Goal: Task Accomplishment & Management: Use online tool/utility

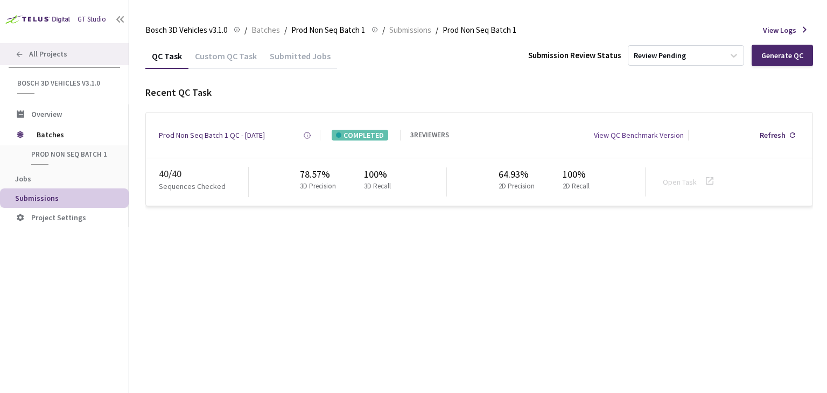
click at [66, 59] on div "All Projects" at bounding box center [64, 54] width 129 height 22
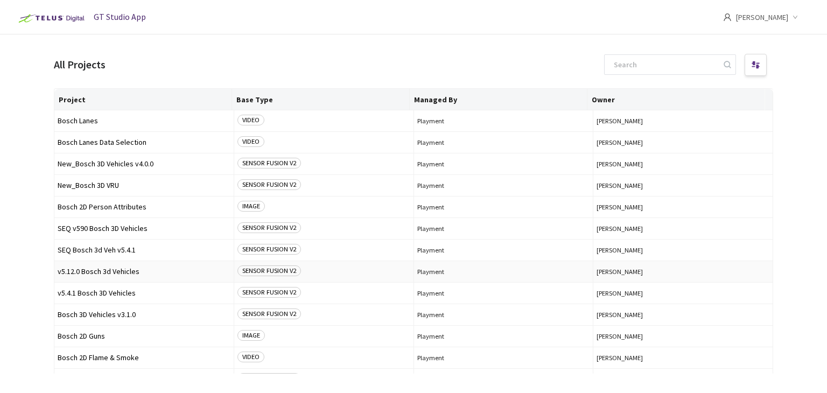
click at [73, 274] on span "v5.12.0 Bosch 3d Vehicles" at bounding box center [144, 272] width 173 height 8
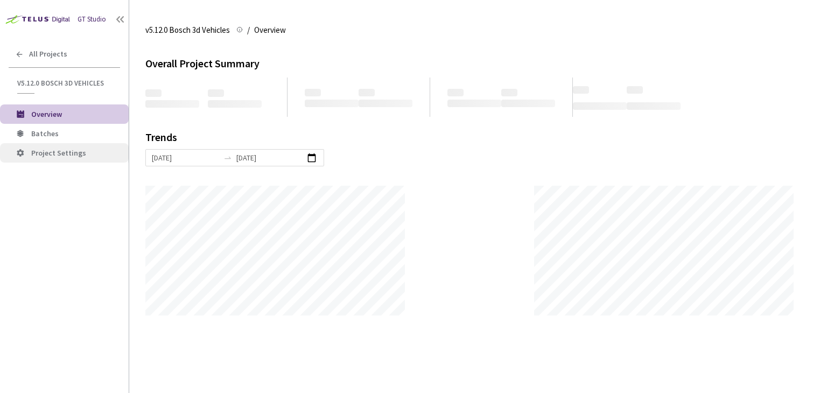
scroll to position [393, 827]
click at [43, 134] on span "Batches" at bounding box center [44, 134] width 27 height 10
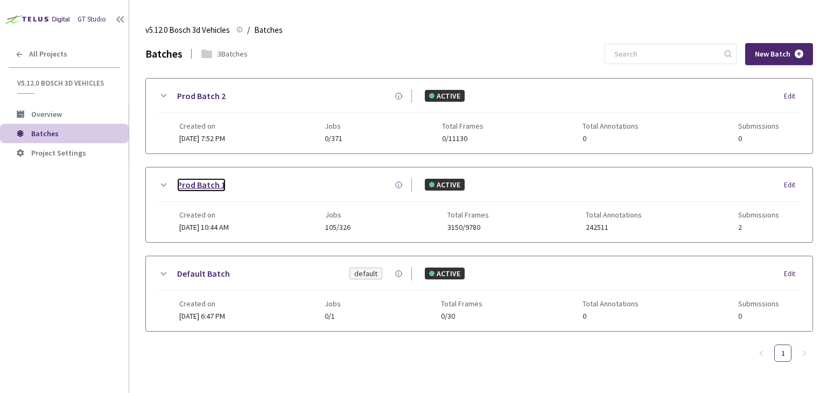
click at [194, 183] on link "Prod Batch 1" at bounding box center [201, 184] width 48 height 13
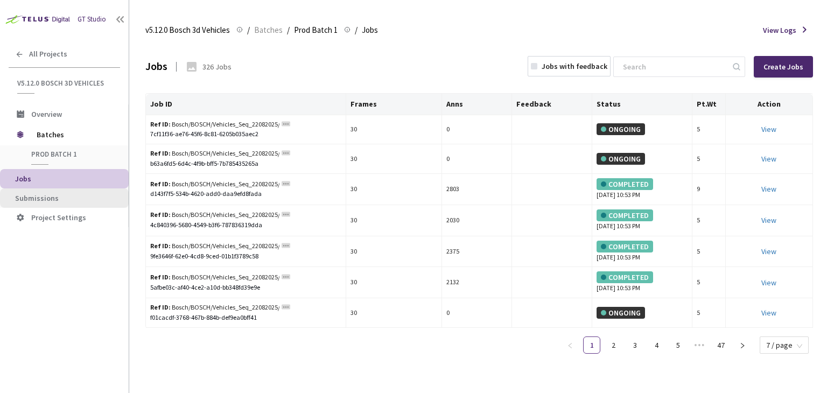
click at [47, 199] on span "Submissions" at bounding box center [37, 198] width 44 height 10
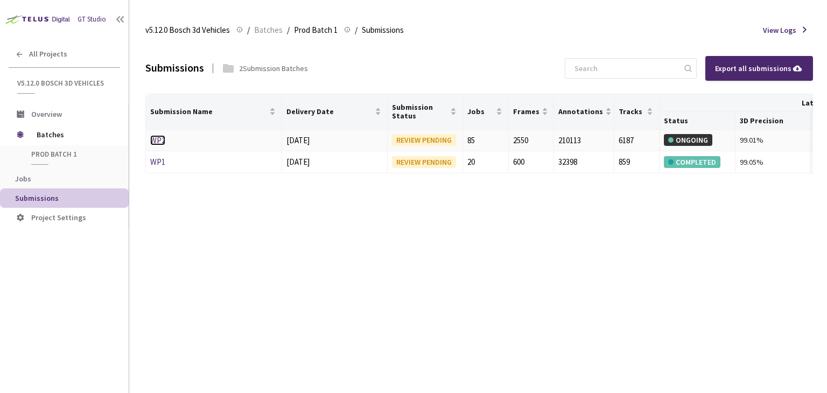
click at [159, 142] on link "WP2" at bounding box center [157, 140] width 15 height 10
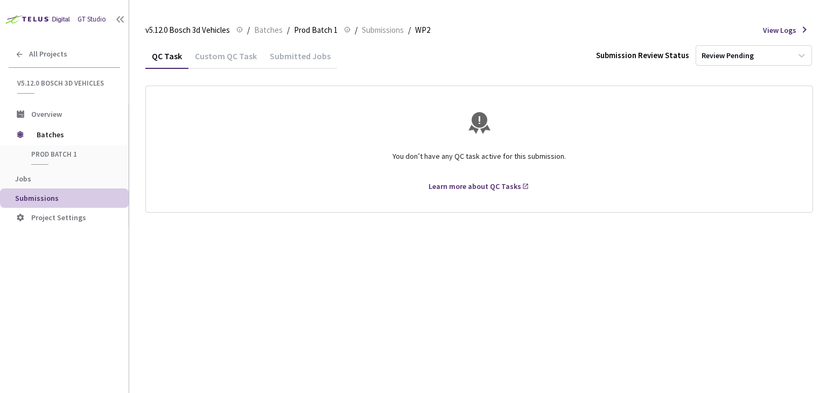
click at [223, 53] on div "Custom QC Task" at bounding box center [226, 60] width 75 height 18
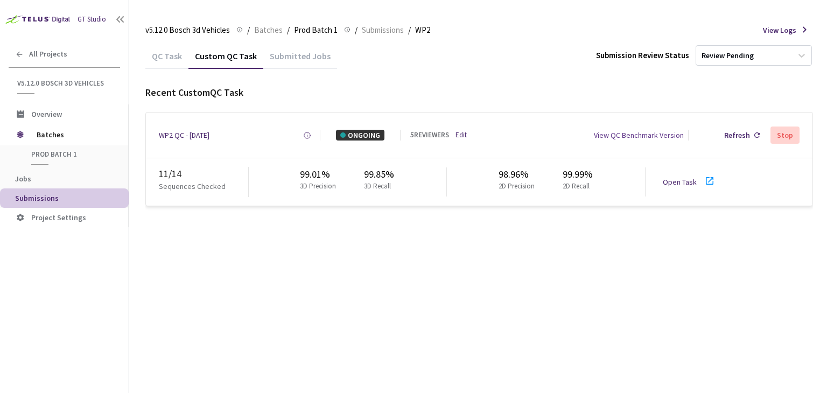
click at [293, 55] on div "Submitted Jobs" at bounding box center [300, 60] width 74 height 18
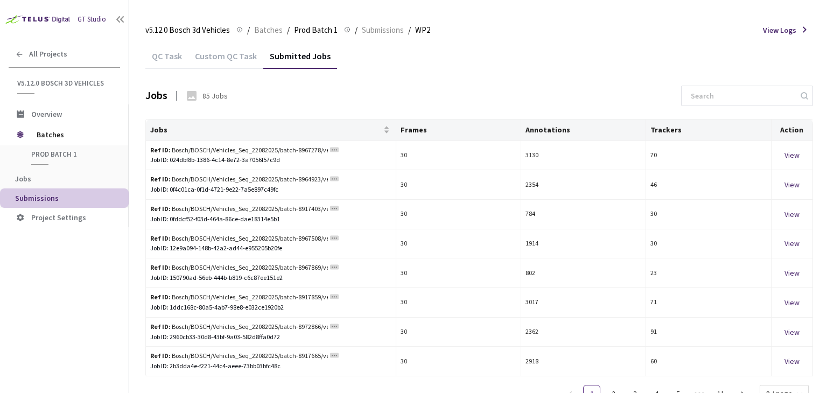
click at [223, 59] on div "Custom QC Task" at bounding box center [226, 60] width 75 height 18
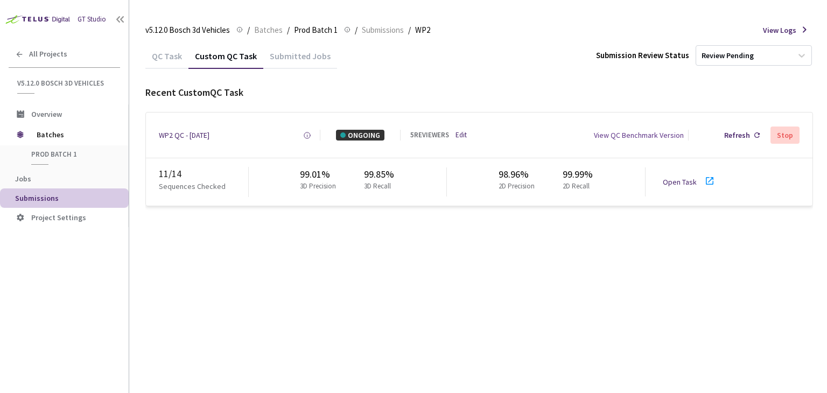
click at [159, 59] on div "QC Task" at bounding box center [166, 60] width 43 height 18
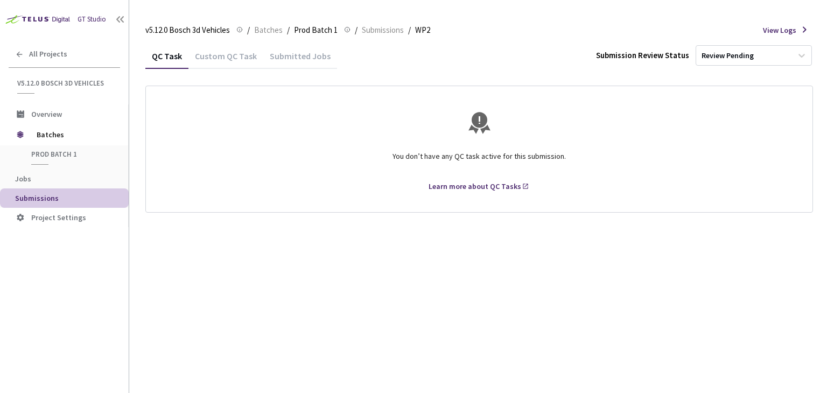
click at [225, 59] on div "Custom QC Task" at bounding box center [226, 60] width 75 height 18
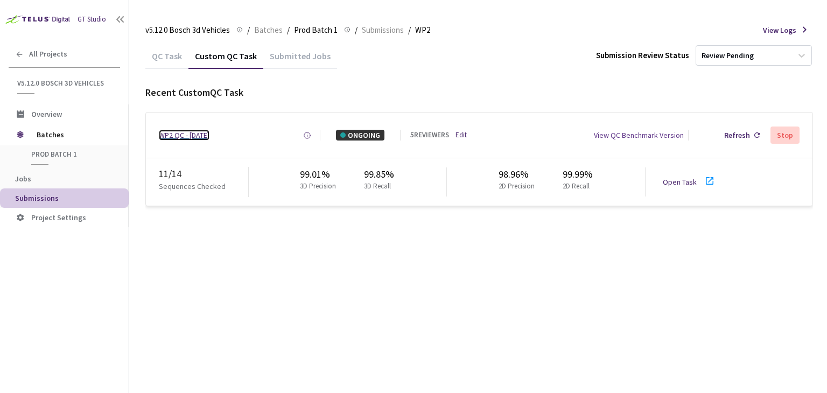
click at [201, 137] on div "WP2 QC - [DATE]" at bounding box center [184, 135] width 51 height 11
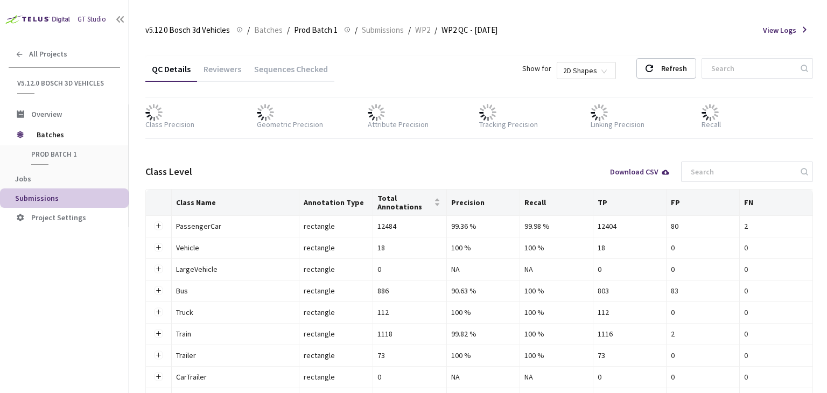
click at [228, 69] on div "Reviewers" at bounding box center [222, 73] width 51 height 18
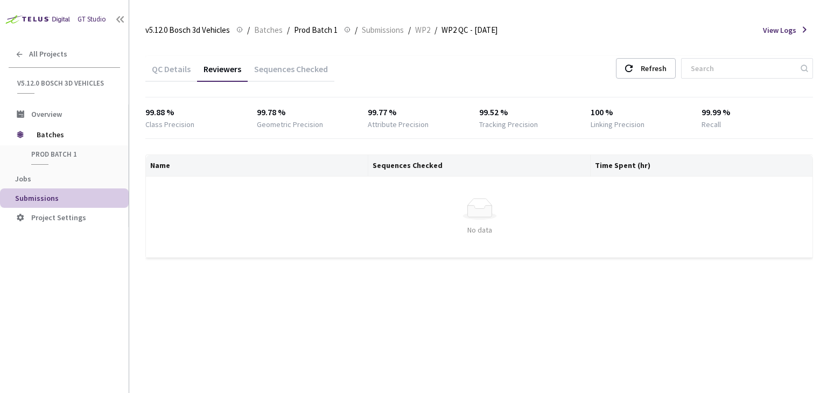
click at [280, 67] on div "Sequences Checked" at bounding box center [291, 73] width 87 height 18
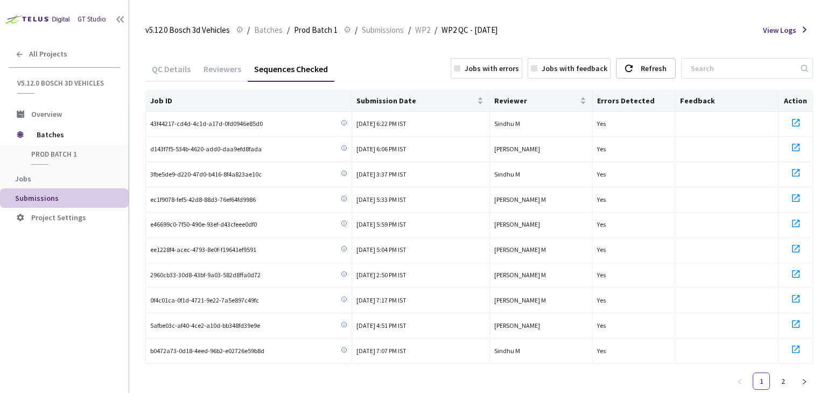
click at [226, 73] on div "Reviewers" at bounding box center [222, 73] width 51 height 18
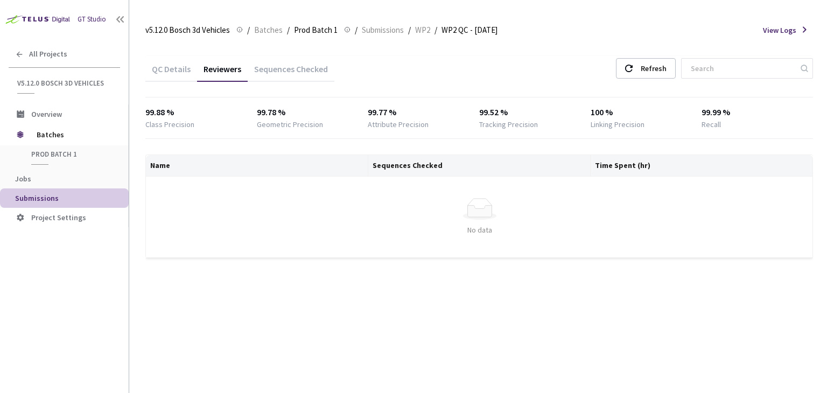
click at [180, 67] on div "QC Details" at bounding box center [171, 73] width 52 height 18
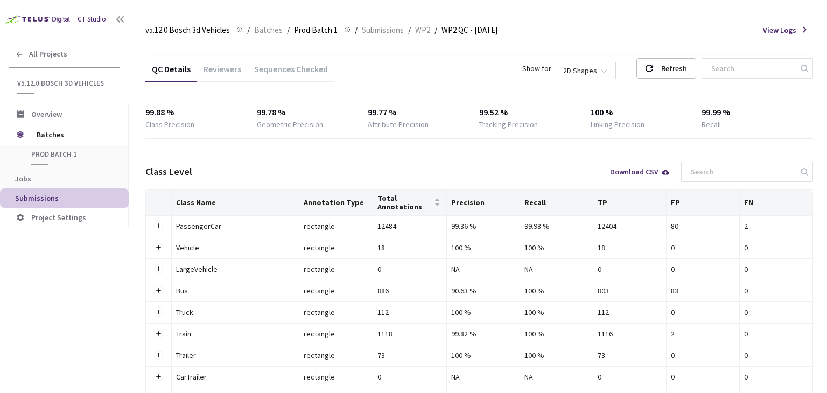
click at [216, 72] on div "Reviewers" at bounding box center [222, 73] width 51 height 18
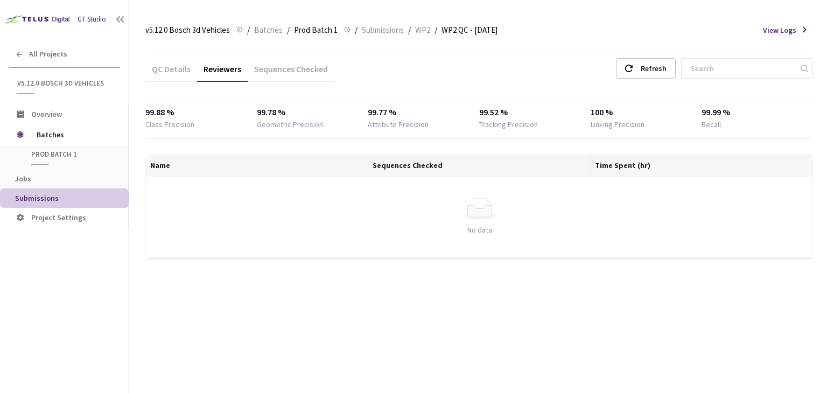
click at [156, 74] on div "QC Details" at bounding box center [171, 73] width 52 height 18
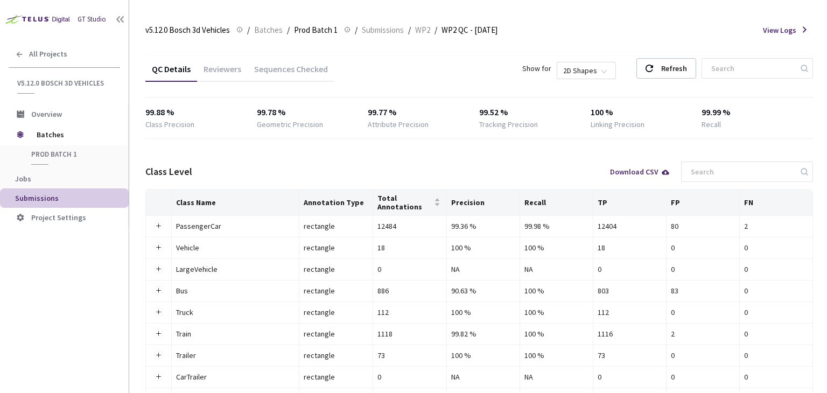
click at [41, 194] on span "Submissions" at bounding box center [37, 198] width 44 height 10
click at [32, 177] on span "Jobs" at bounding box center [67, 179] width 105 height 9
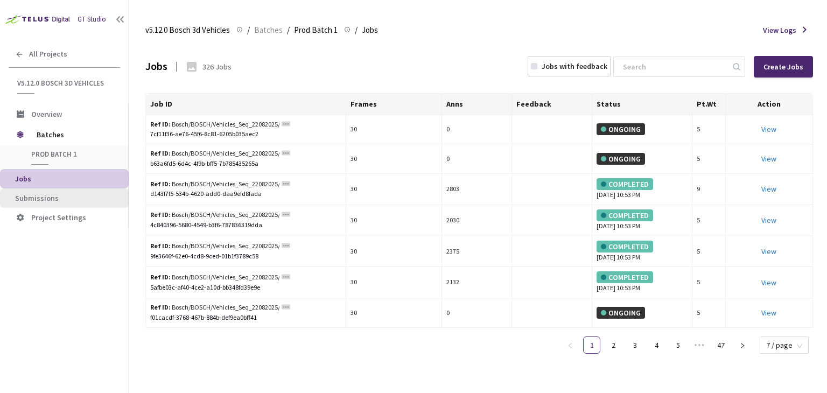
click at [50, 200] on span "Submissions" at bounding box center [37, 198] width 44 height 10
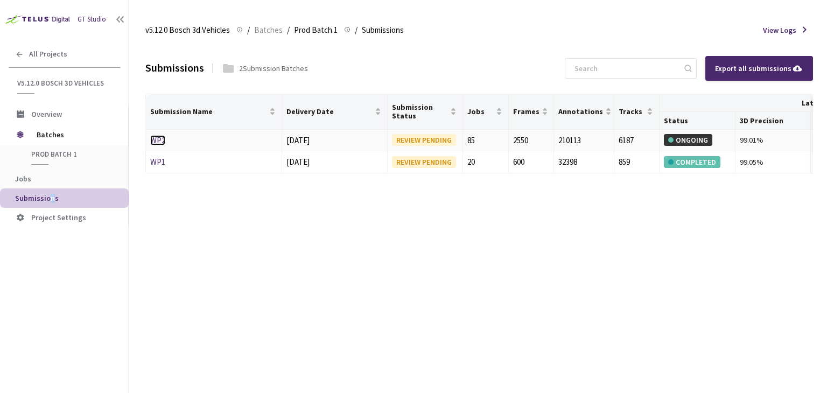
click at [160, 143] on link "WP2" at bounding box center [157, 140] width 15 height 10
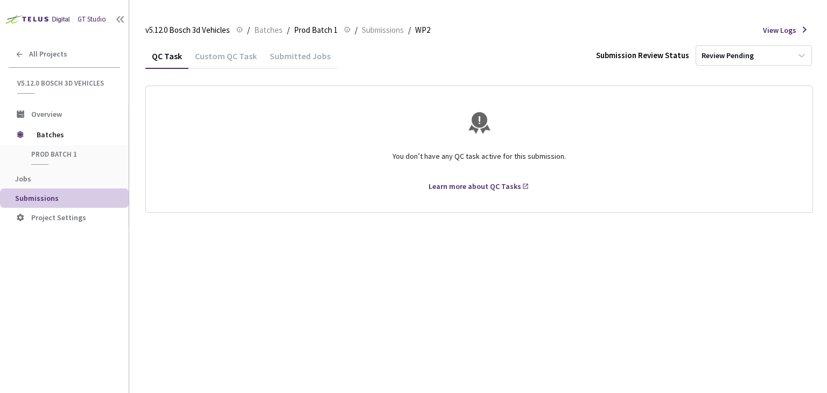
click at [220, 57] on div "Custom QC Task" at bounding box center [226, 60] width 75 height 18
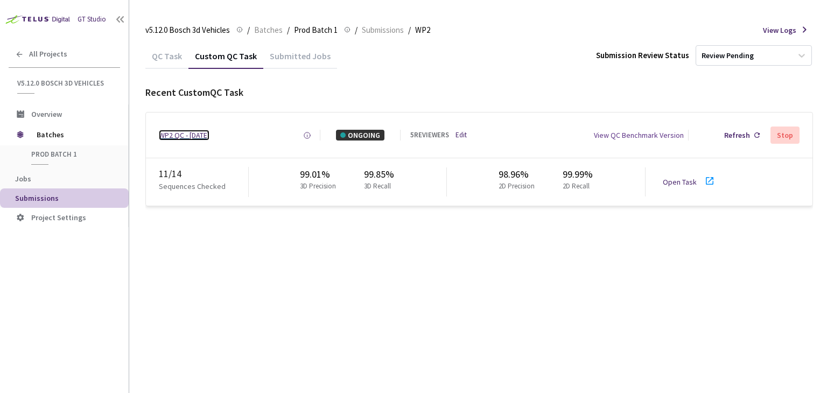
click at [183, 137] on div "WP2 QC - [DATE]" at bounding box center [184, 135] width 51 height 11
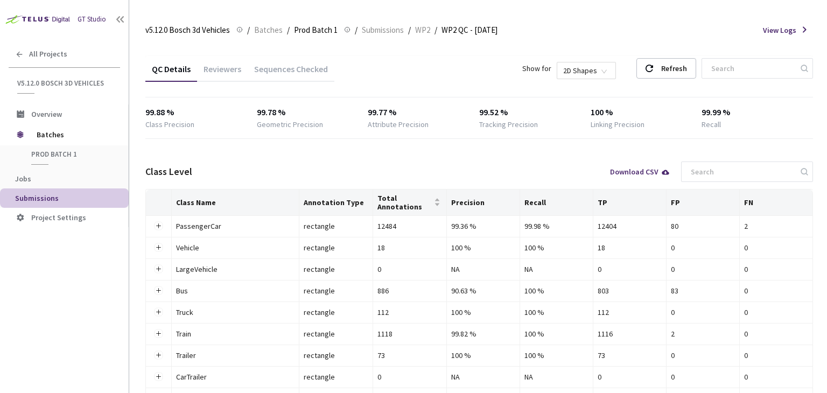
click at [224, 69] on div "Reviewers" at bounding box center [222, 73] width 51 height 18
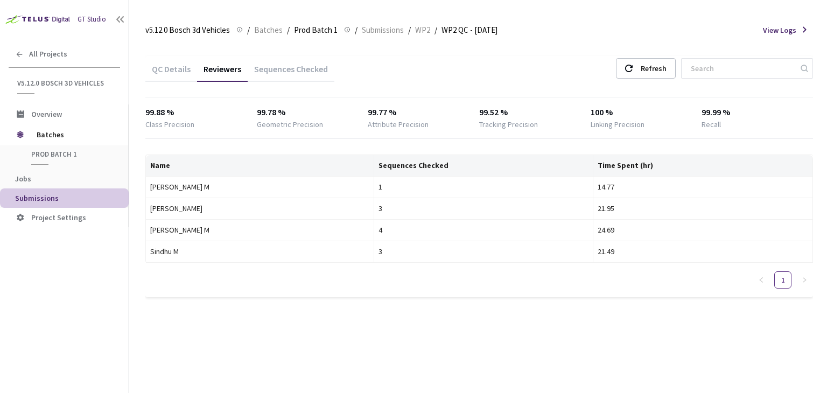
click at [276, 67] on div "Sequences Checked" at bounding box center [291, 73] width 87 height 18
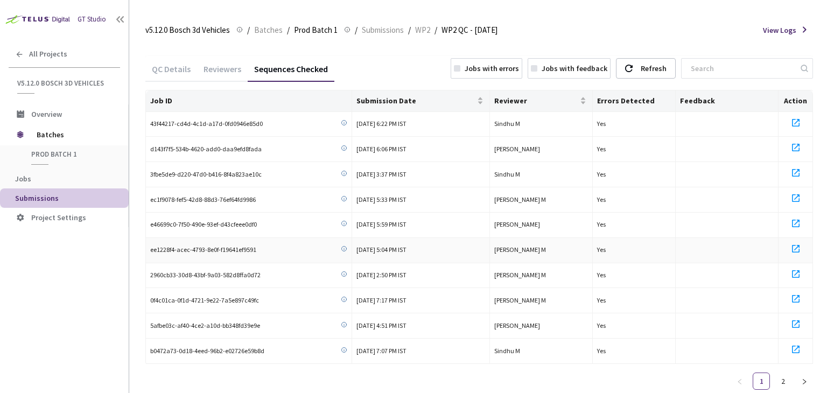
click at [795, 246] on icon at bounding box center [796, 248] width 13 height 13
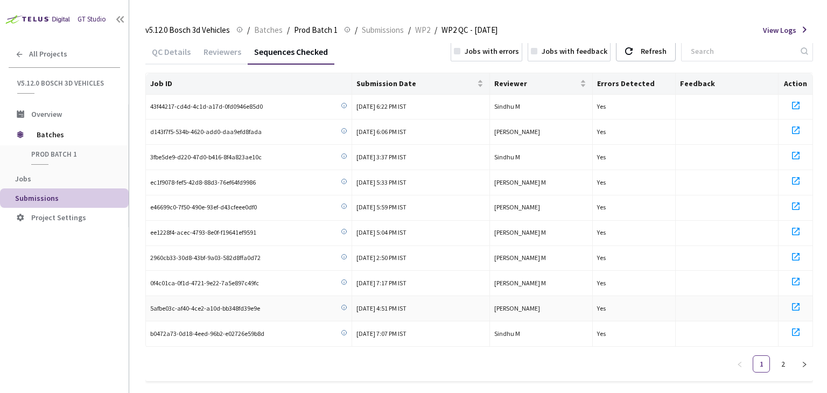
scroll to position [26, 0]
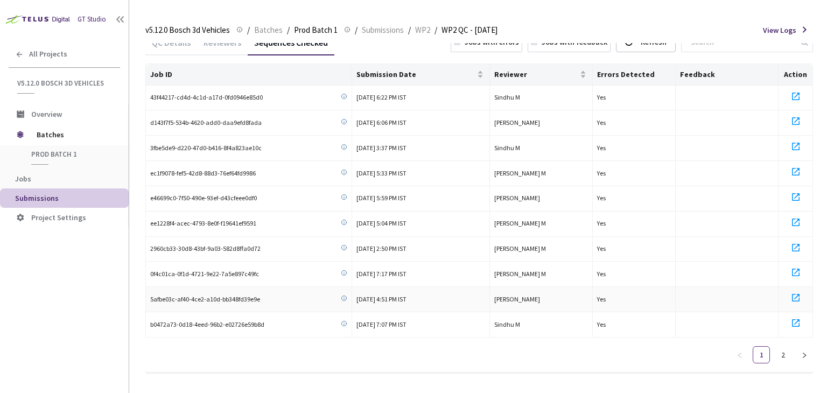
click at [792, 294] on icon at bounding box center [796, 297] width 13 height 13
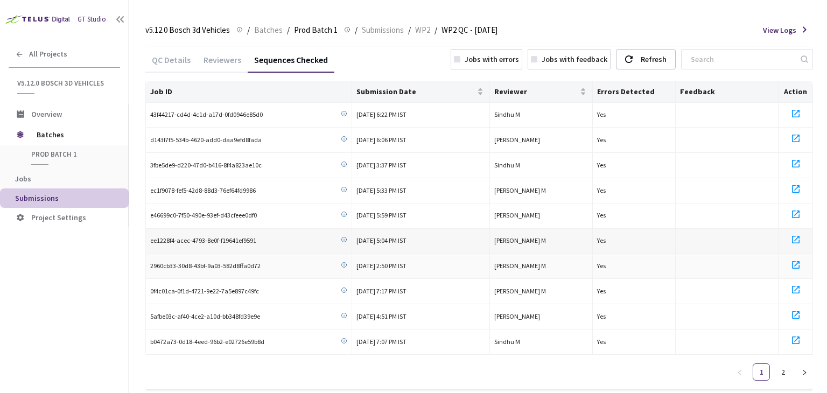
scroll to position [0, 0]
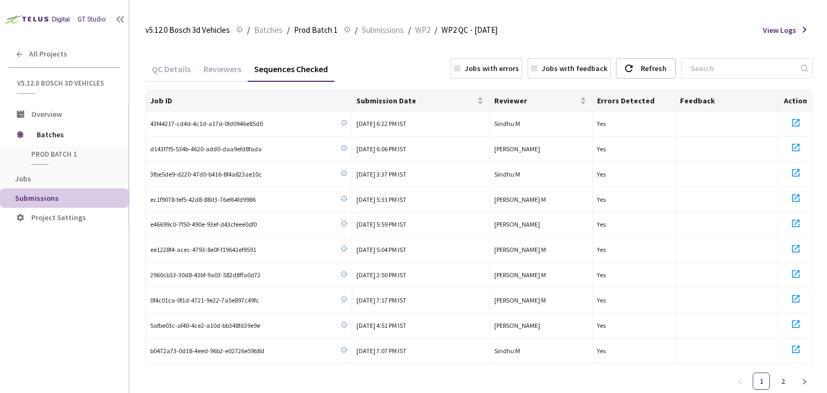
click at [225, 73] on div "Reviewers" at bounding box center [222, 73] width 51 height 18
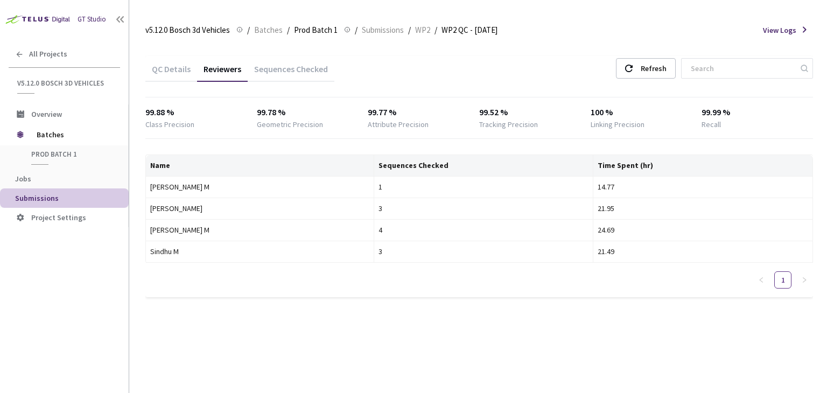
click at [175, 68] on div "QC Details" at bounding box center [171, 73] width 52 height 18
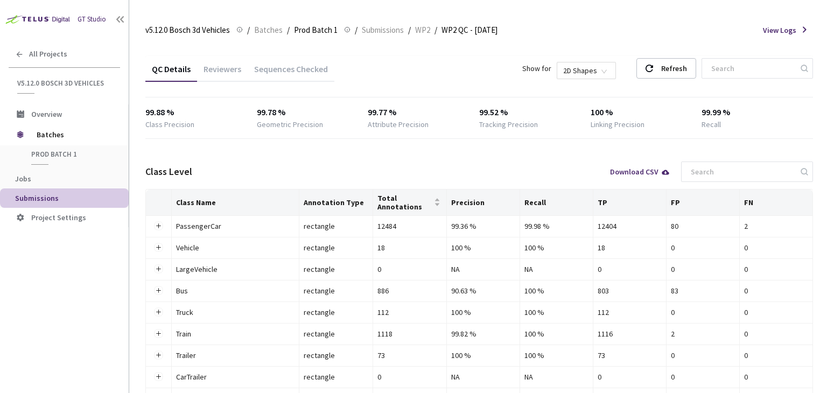
drag, startPoint x: 215, startPoint y: 66, endPoint x: 238, endPoint y: 68, distance: 22.7
click at [217, 66] on div "Reviewers" at bounding box center [222, 73] width 51 height 18
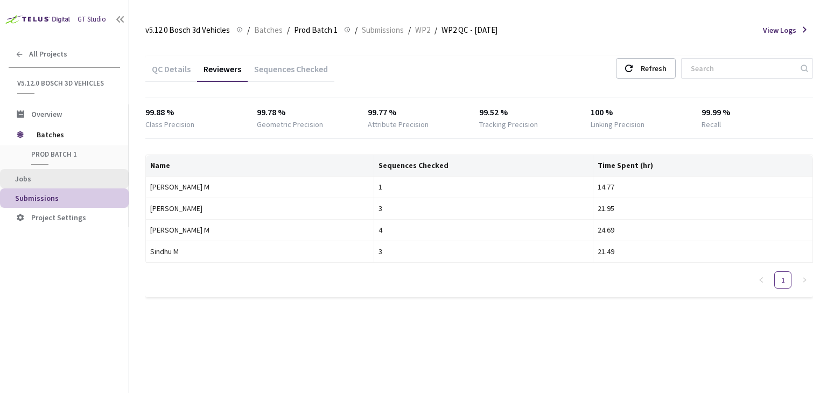
click at [33, 179] on span "Jobs" at bounding box center [67, 179] width 105 height 9
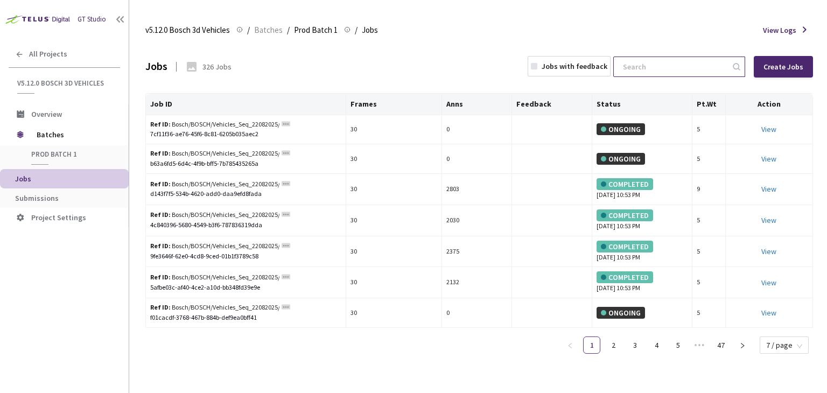
click at [669, 67] on input at bounding box center [674, 66] width 115 height 19
paste input "f8d54258-3808-48bc-87df-4fbac526e555"
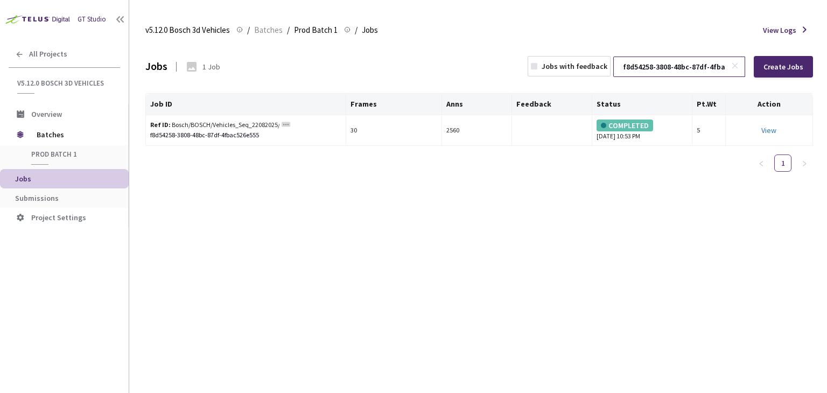
scroll to position [0, 40]
type input "f8d54258-3808-48bc-87df-4fbac526e555"
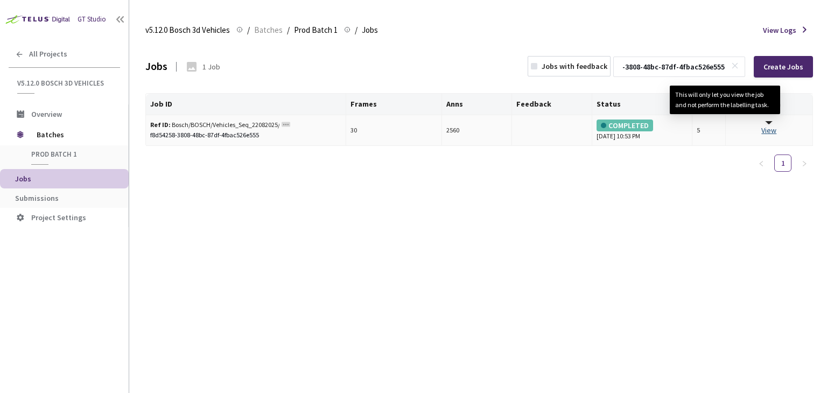
scroll to position [0, 0]
click at [766, 128] on link "View This will only let you view the job and not perform the labelling task." at bounding box center [769, 131] width 15 height 10
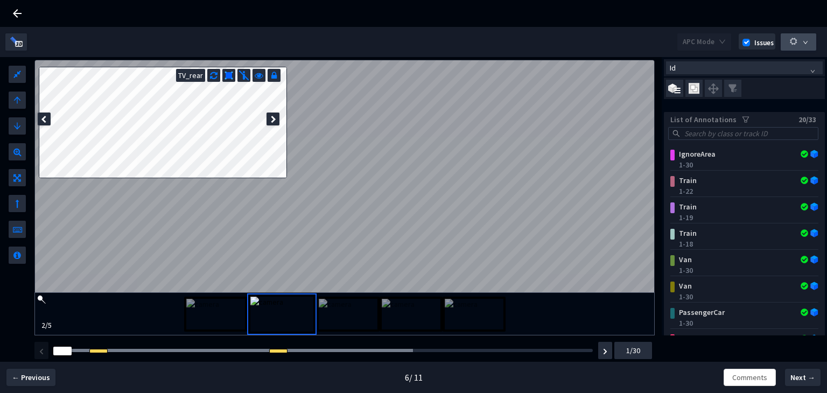
click at [810, 36] on button "button" at bounding box center [799, 41] width 36 height 17
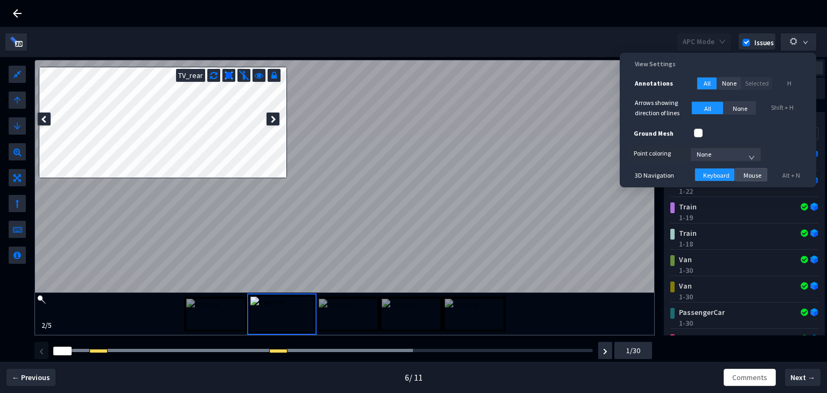
click at [752, 171] on span "Mouse" at bounding box center [753, 176] width 18 height 10
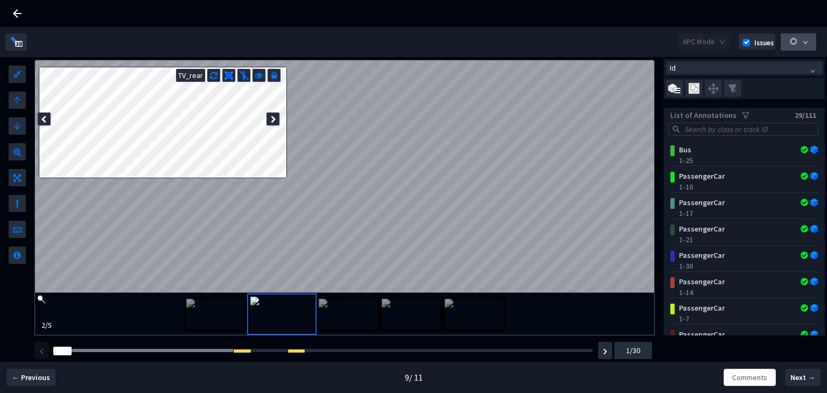
click at [803, 46] on button "button" at bounding box center [799, 41] width 36 height 17
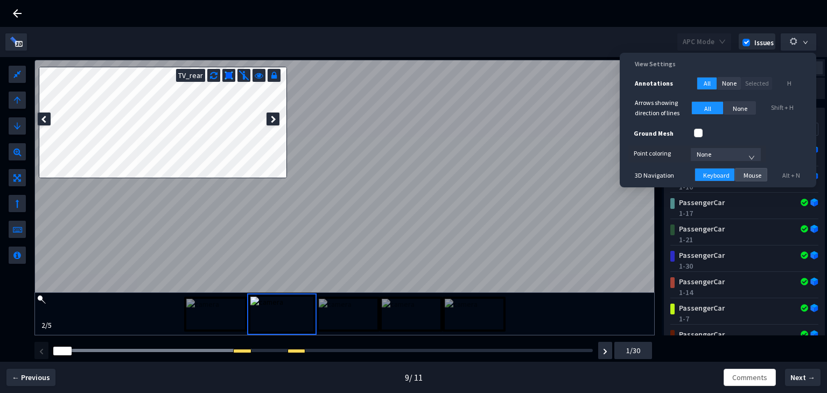
click at [754, 174] on span "Mouse" at bounding box center [753, 176] width 18 height 10
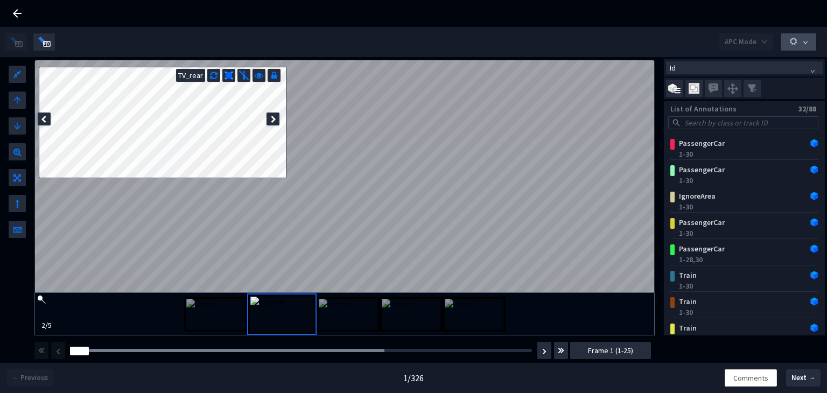
click at [794, 41] on icon "button" at bounding box center [794, 42] width 10 height 10
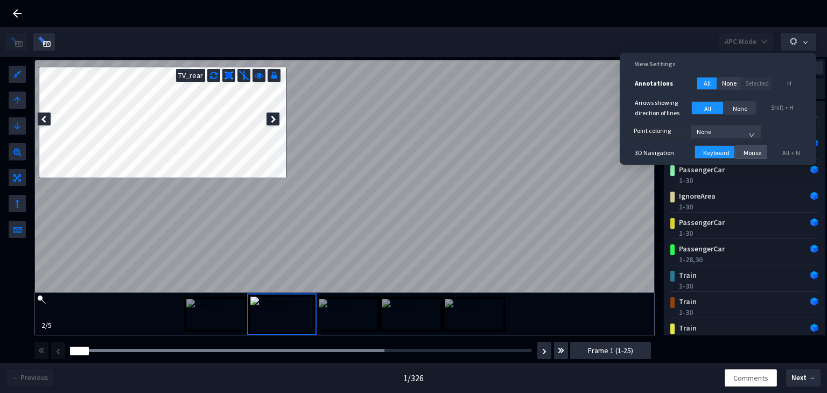
click at [750, 150] on span "Mouse" at bounding box center [753, 153] width 18 height 10
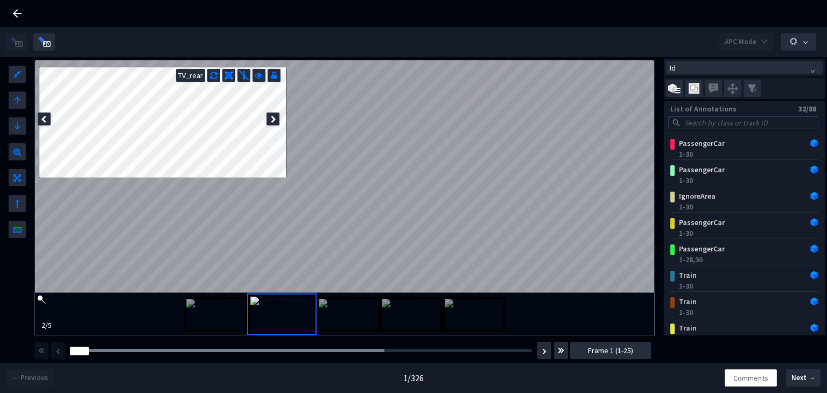
paste input "e47290cb-83a3-4182-94ad-e754221bfae7"
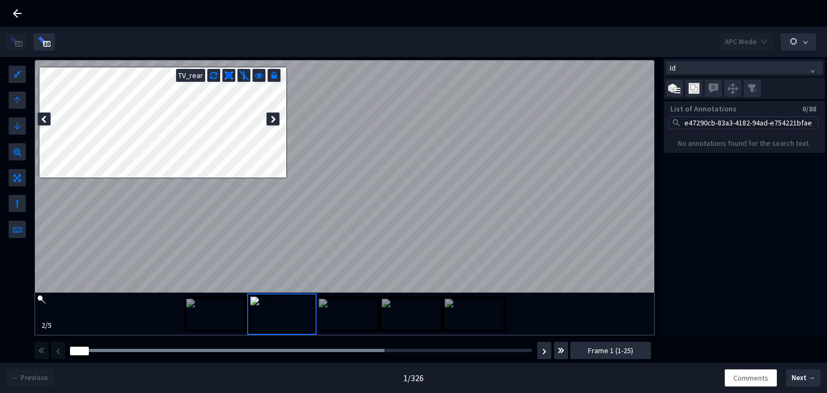
scroll to position [0, 1]
click at [698, 124] on input "e47290cb-83a3-4182-94ad-e754221bfae7" at bounding box center [749, 123] width 132 height 12
type input "e47290cb-83a3-4182-94ad-e754221bfae7"
click at [698, 83] on img at bounding box center [694, 88] width 11 height 11
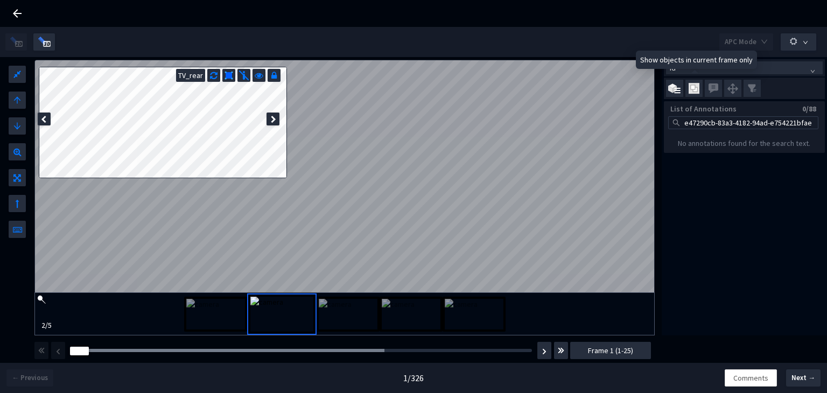
click at [0, 0] on input "checkbox" at bounding box center [0, 0] width 0 height 0
click at [693, 89] on img at bounding box center [694, 88] width 11 height 11
click at [0, 0] on input "checkbox" at bounding box center [0, 0] width 0 height 0
click at [694, 85] on img at bounding box center [694, 88] width 11 height 11
click at [0, 0] on input "checkbox" at bounding box center [0, 0] width 0 height 0
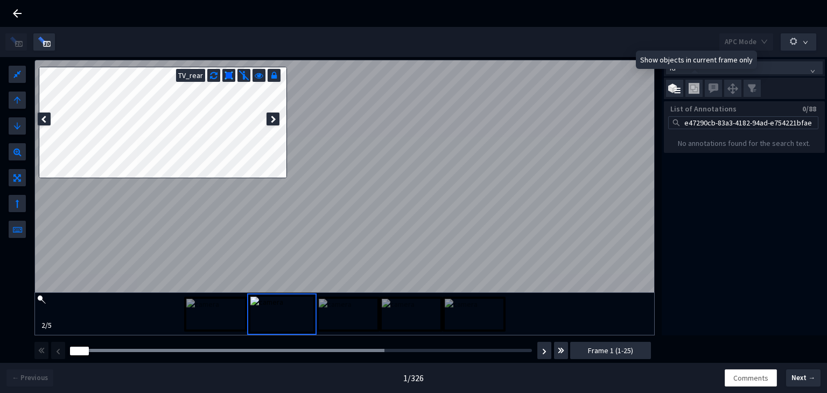
click at [694, 85] on img at bounding box center [694, 88] width 11 height 11
click at [0, 0] on input "checkbox" at bounding box center [0, 0] width 0 height 0
click at [731, 121] on input "e47290cb-83a3-4182-94ad-e754221bfae7" at bounding box center [749, 123] width 132 height 12
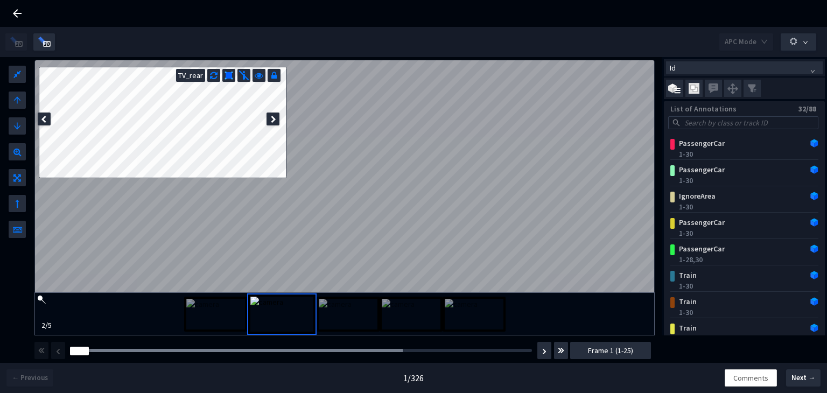
click at [29, 229] on div at bounding box center [17, 165] width 34 height 147
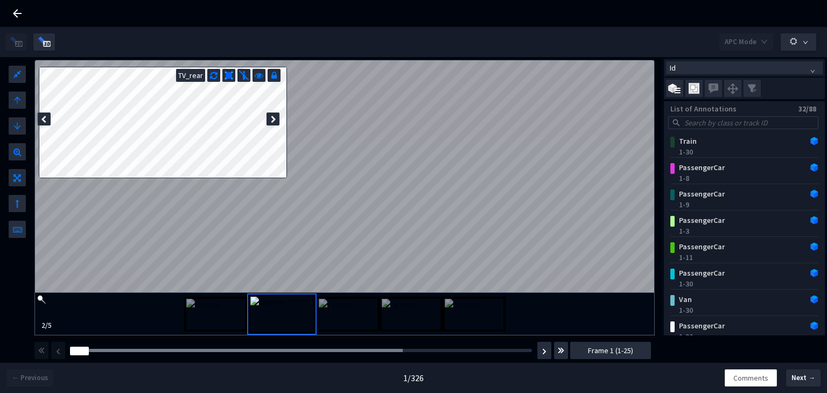
scroll to position [215, 0]
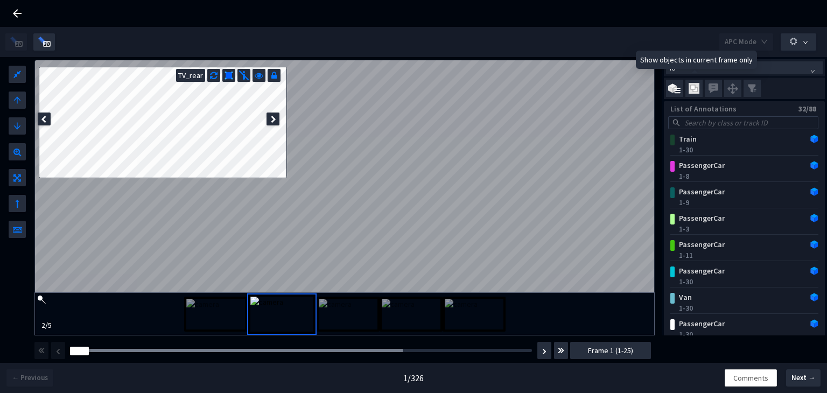
click at [697, 87] on img at bounding box center [694, 88] width 11 height 11
click at [0, 0] on input "checkbox" at bounding box center [0, 0] width 0 height 0
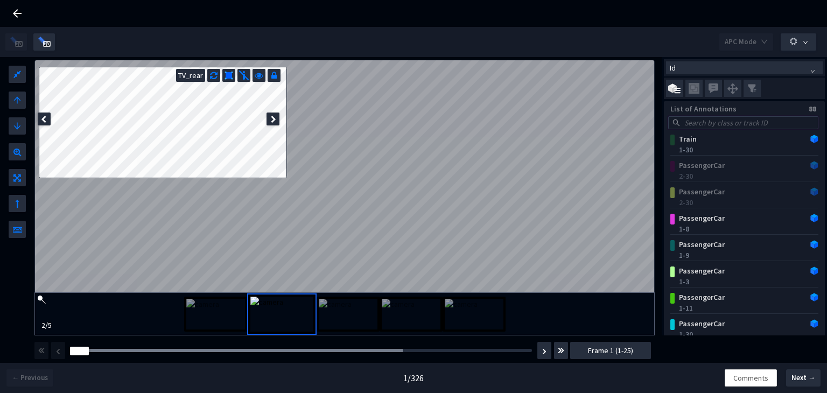
click at [697, 118] on input "search" at bounding box center [749, 123] width 132 height 12
paste input "e47290cb-83a3-4182-94ad-e754221bfae7"
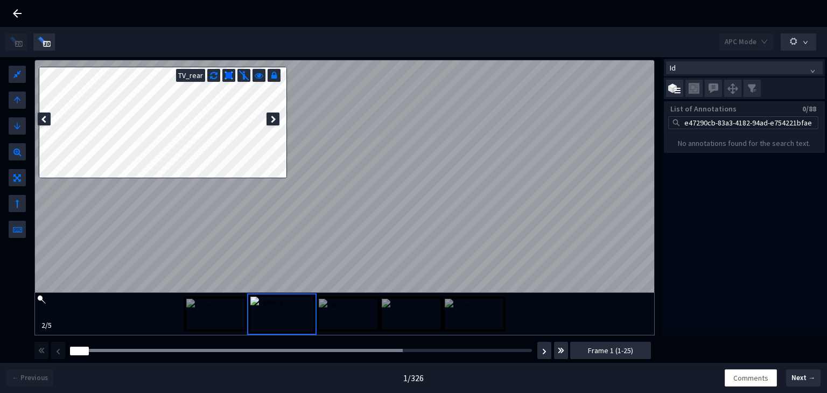
scroll to position [0, 0]
type input "e47290cb-83a3-4182-94ad-e754221bfae7"
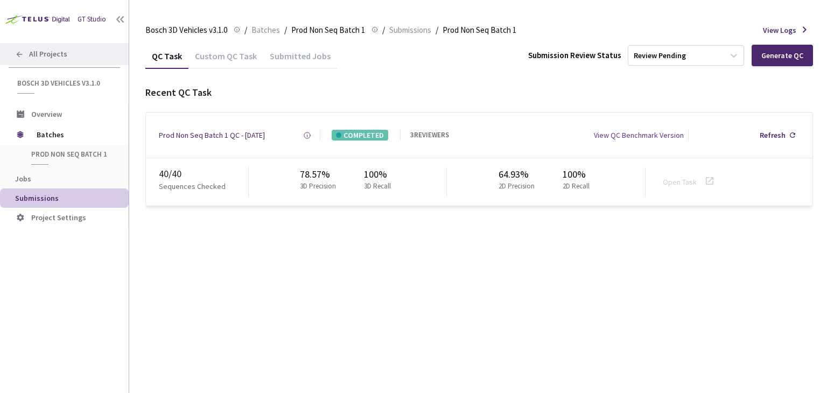
click at [53, 52] on span "All Projects" at bounding box center [48, 54] width 38 height 9
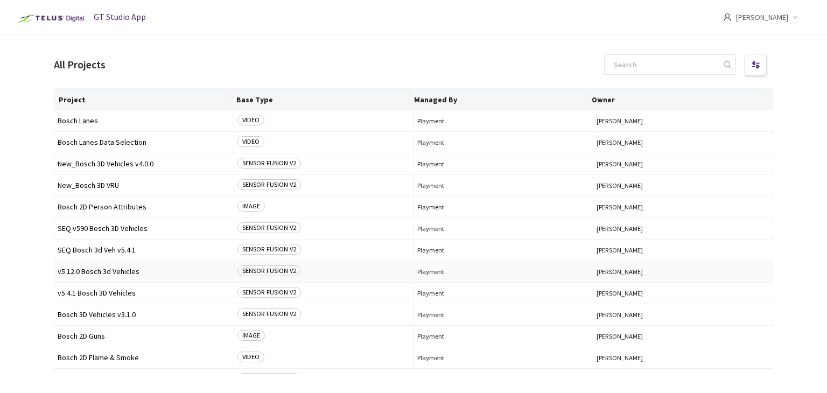
click at [106, 272] on span "v5.12.0 Bosch 3d Vehicles" at bounding box center [144, 272] width 173 height 8
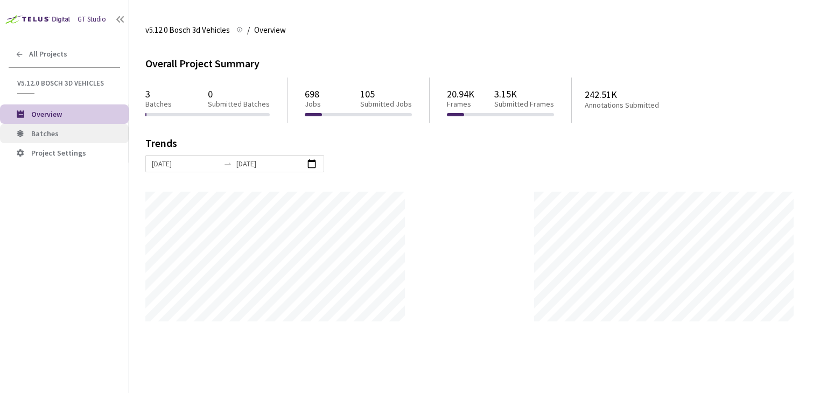
scroll to position [393, 827]
click at [50, 133] on span "Batches" at bounding box center [44, 134] width 27 height 10
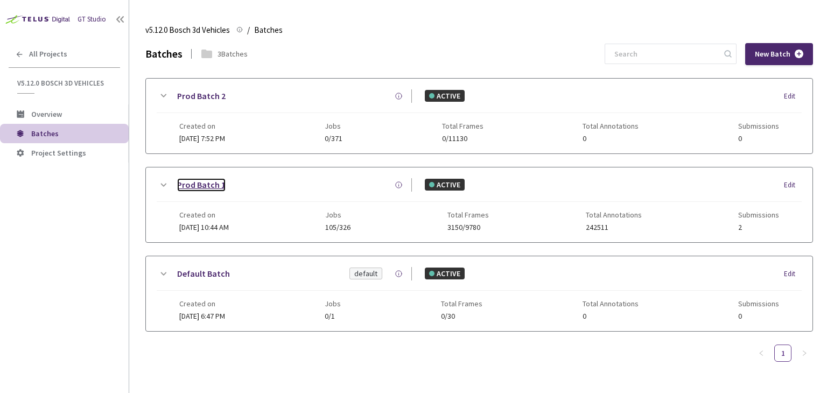
click at [186, 184] on link "Prod Batch 1" at bounding box center [201, 184] width 48 height 13
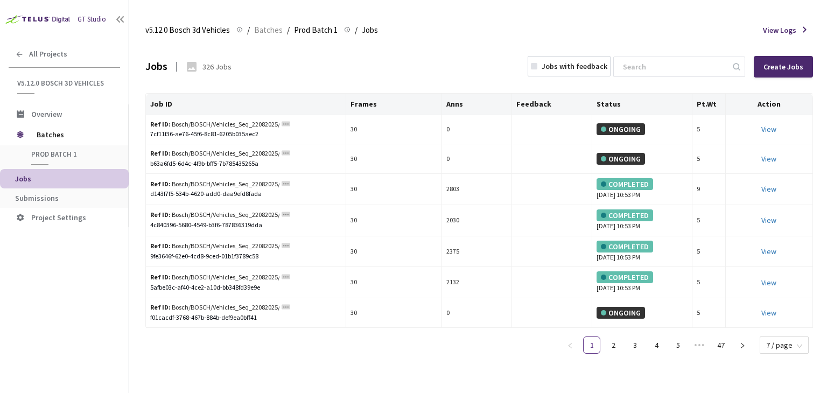
click at [51, 196] on span "Submissions" at bounding box center [37, 198] width 44 height 10
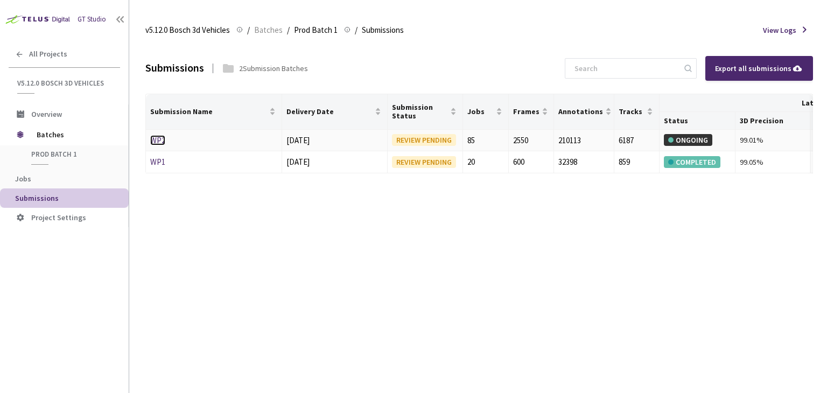
click at [161, 138] on link "WP2" at bounding box center [157, 140] width 15 height 10
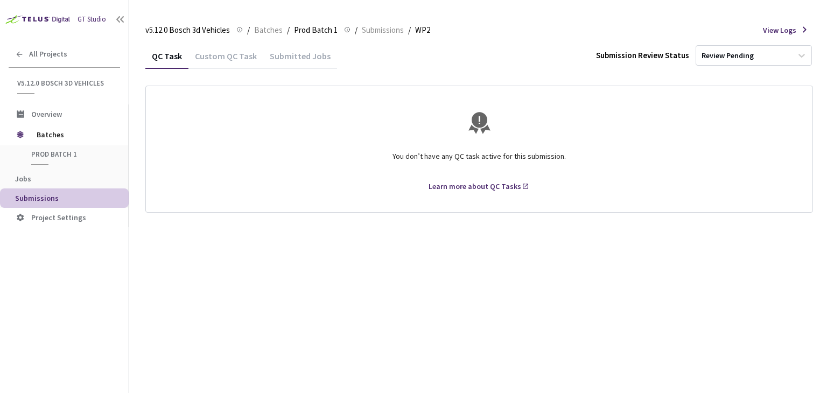
click at [217, 54] on div "Custom QC Task" at bounding box center [226, 60] width 75 height 18
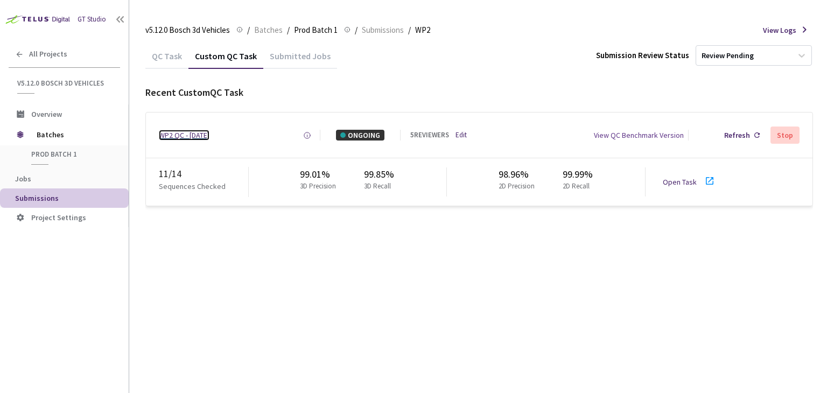
click at [201, 134] on div "WP2 QC - [DATE]" at bounding box center [184, 135] width 51 height 11
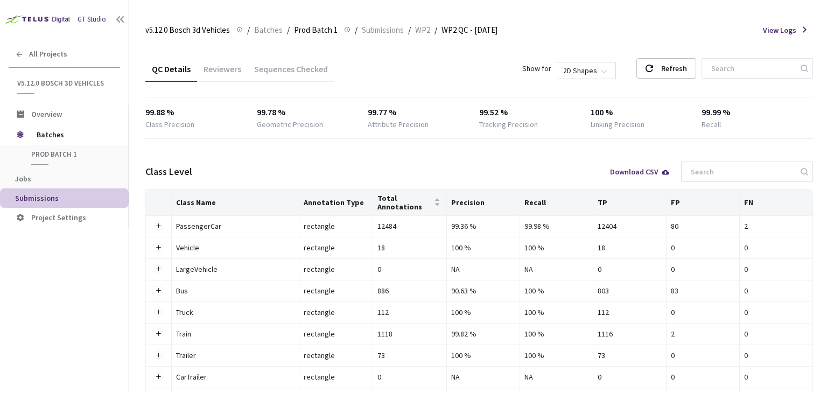
click at [221, 69] on div "Reviewers" at bounding box center [222, 73] width 51 height 18
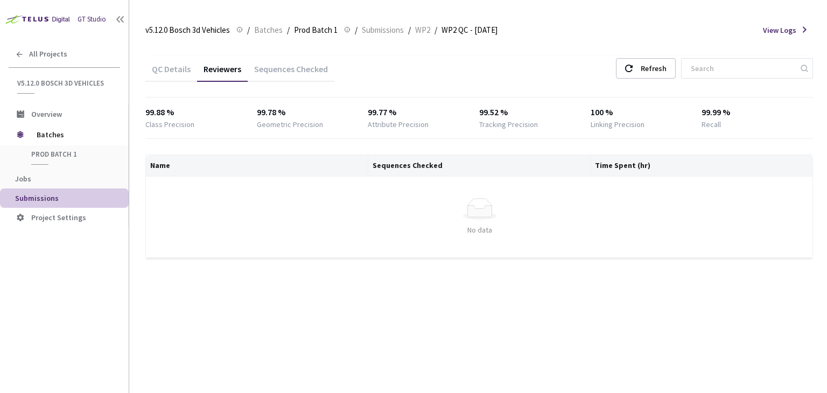
click at [287, 63] on div "Sequences Checked" at bounding box center [291, 67] width 87 height 23
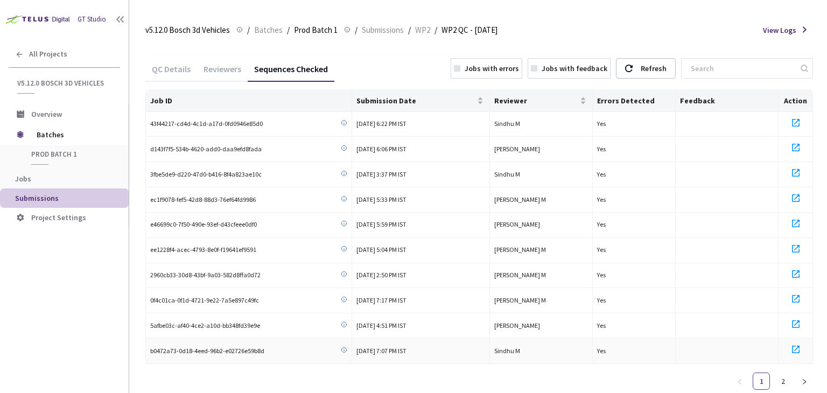
click at [797, 346] on icon at bounding box center [796, 350] width 8 height 8
click at [800, 218] on icon at bounding box center [796, 223] width 13 height 13
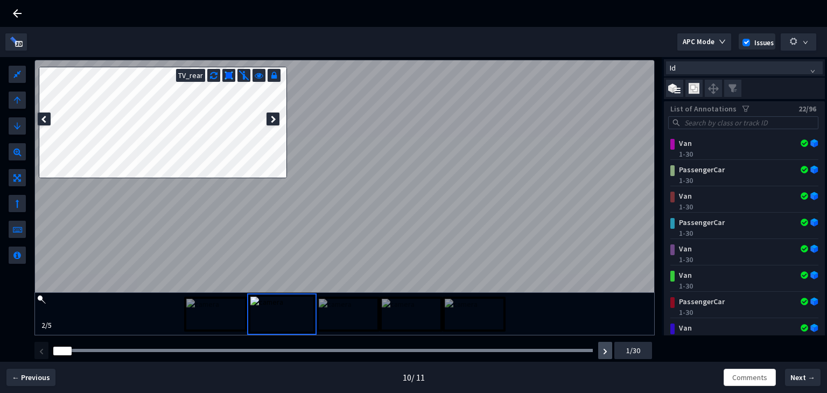
click at [604, 352] on img "button" at bounding box center [605, 352] width 4 height 6
click at [694, 85] on img at bounding box center [694, 88] width 11 height 11
click at [0, 0] on input "checkbox" at bounding box center [0, 0] width 0 height 0
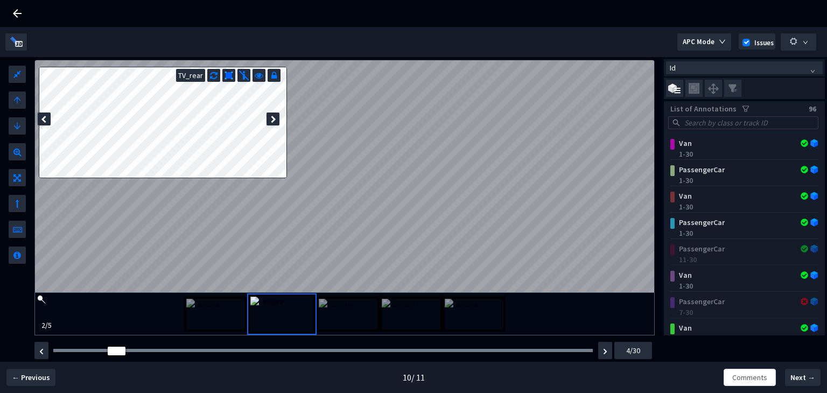
click at [704, 120] on input "search" at bounding box center [749, 123] width 132 height 12
paste input "e47290cb-83a3-4182-94ad-e754221bfae7"
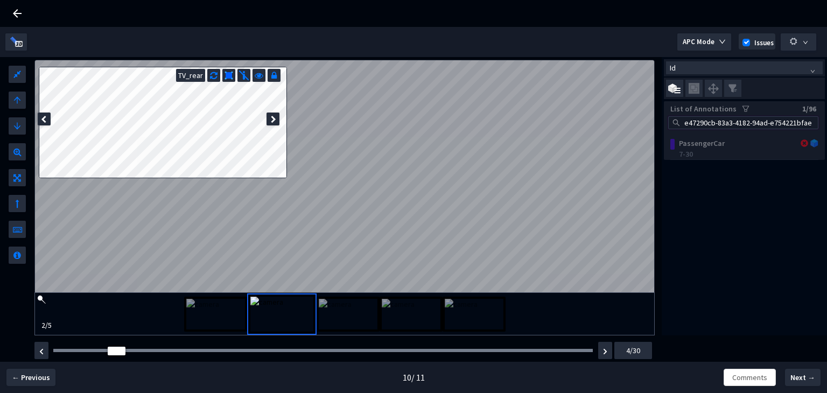
scroll to position [0, 1]
type input "e47290cb-83a3-4182-94ad-e754221bfae7"
click at [708, 147] on div "PassengerCar 7-30" at bounding box center [744, 147] width 161 height 26
click at [409, 318] on img at bounding box center [411, 314] width 59 height 31
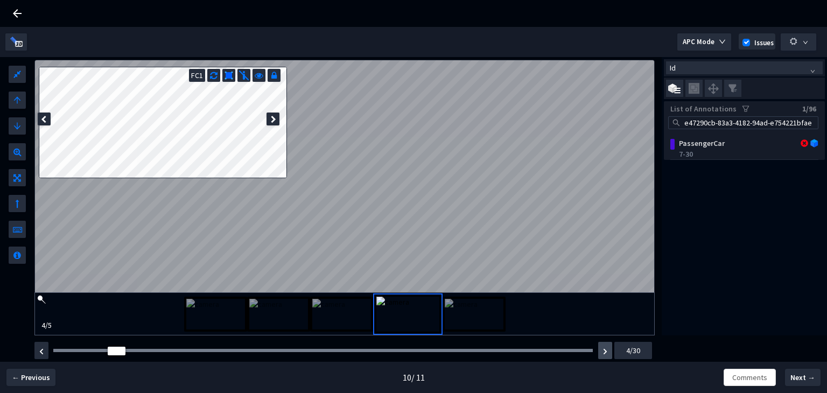
click at [605, 351] on img "button" at bounding box center [605, 352] width 4 height 6
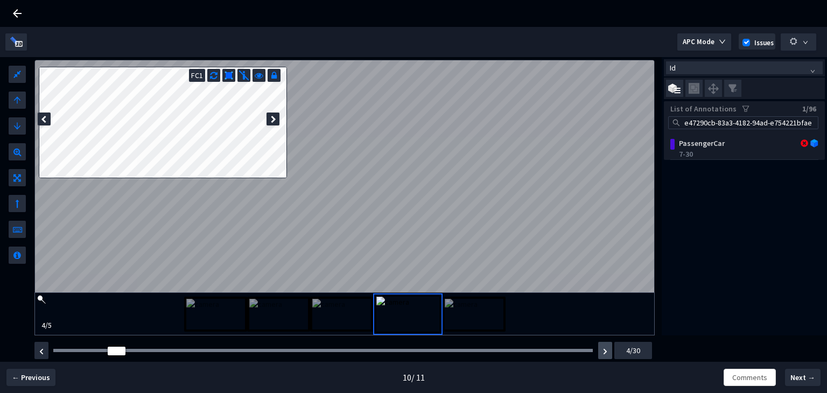
click at [605, 351] on img "button" at bounding box center [605, 352] width 4 height 6
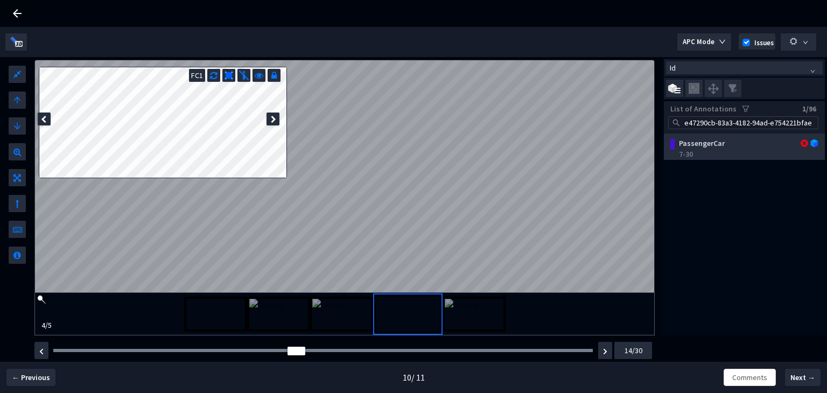
click at [724, 149] on div "7-30" at bounding box center [746, 154] width 135 height 11
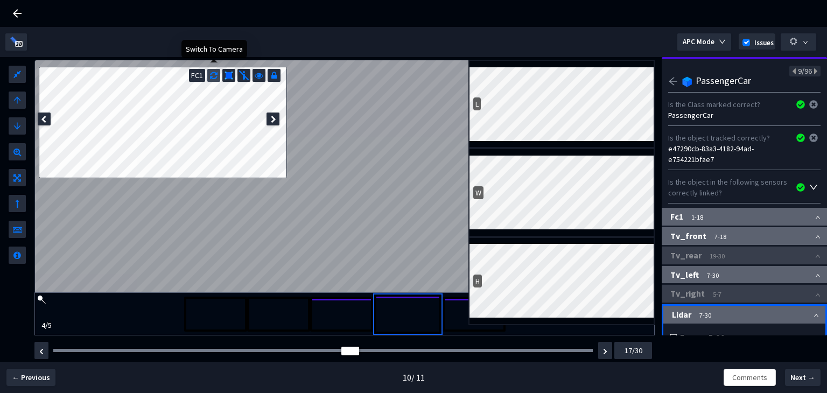
click at [211, 74] on icon at bounding box center [214, 74] width 8 height 11
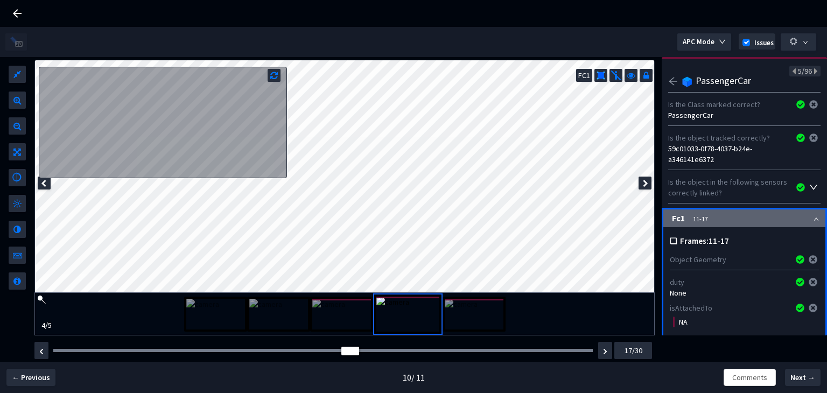
click at [669, 81] on icon "arrow-left" at bounding box center [674, 81] width 10 height 10
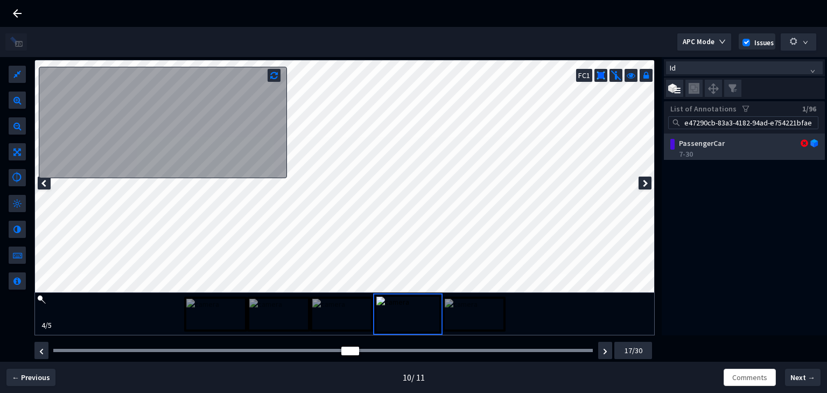
click at [722, 148] on div "PassengerCar" at bounding box center [732, 143] width 115 height 11
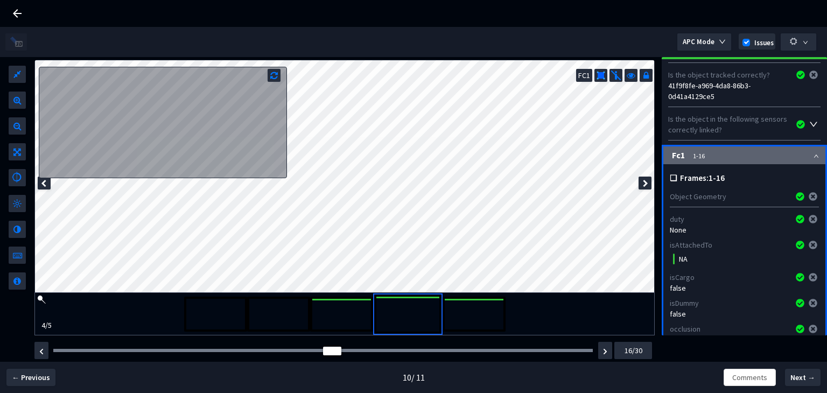
scroll to position [162, 0]
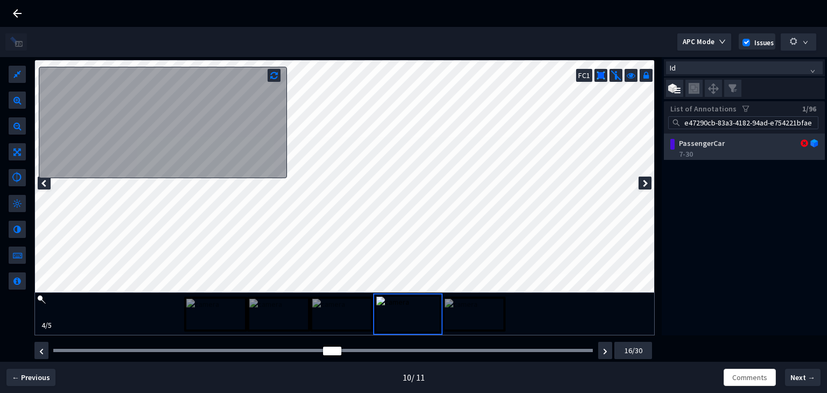
click at [776, 145] on div "PassengerCar" at bounding box center [732, 143] width 115 height 11
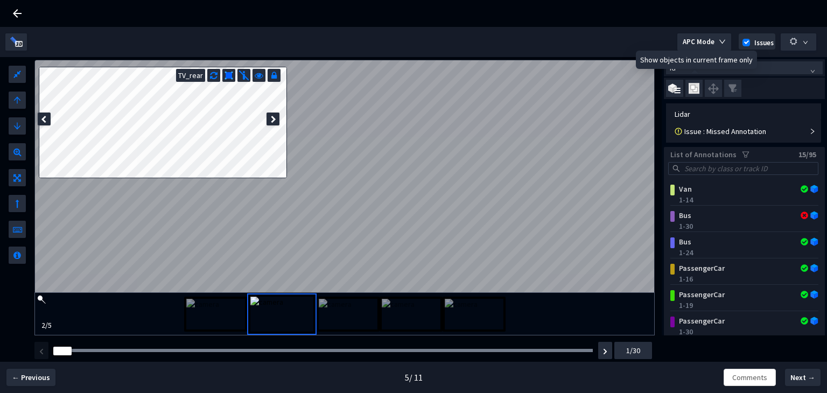
click at [696, 85] on img at bounding box center [694, 88] width 11 height 11
click at [0, 0] on input "checkbox" at bounding box center [0, 0] width 0 height 0
click at [709, 168] on input "search" at bounding box center [749, 169] width 132 height 12
paste input "2ed376f3-fe70-4c15-b699-652075e5561f"
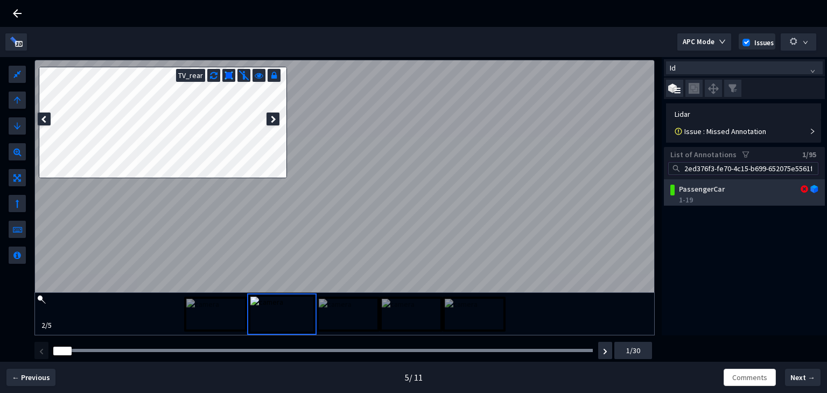
type input "2ed376f3-fe70-4c15-b699-652075e5561f"
click at [720, 188] on div "PassengerCar" at bounding box center [732, 189] width 115 height 11
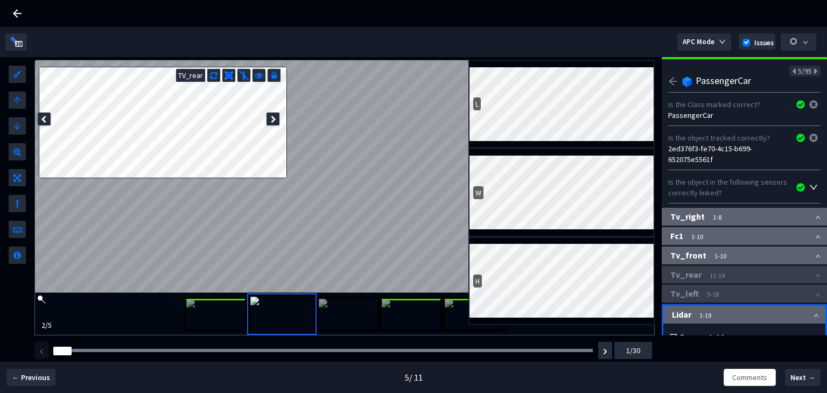
click at [219, 319] on img at bounding box center [215, 314] width 59 height 31
click at [267, 313] on img at bounding box center [285, 314] width 59 height 31
click at [342, 310] on img at bounding box center [348, 314] width 59 height 31
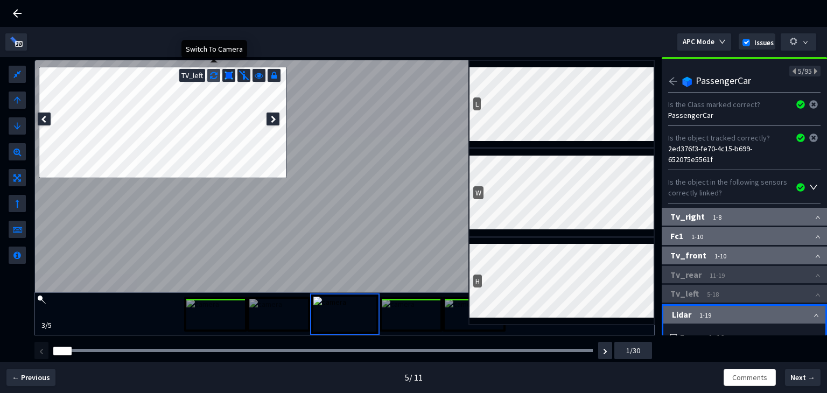
click at [215, 79] on icon at bounding box center [214, 74] width 8 height 11
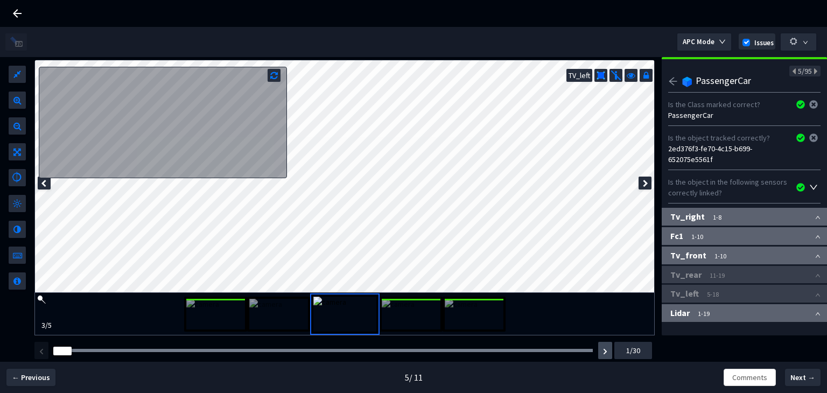
click at [601, 354] on button "button" at bounding box center [606, 350] width 14 height 17
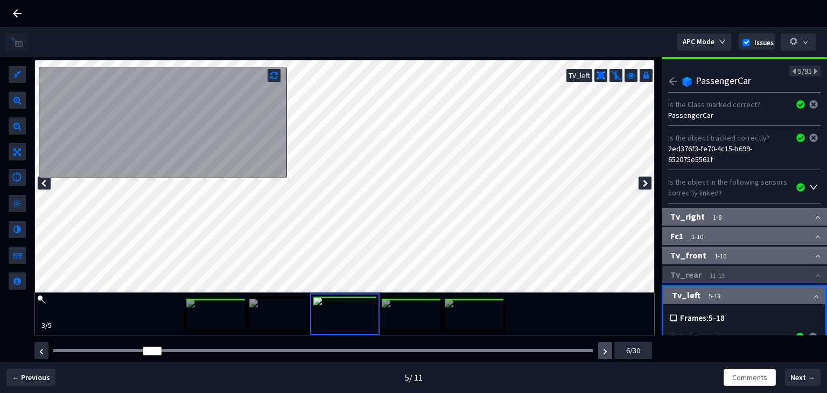
click at [601, 354] on button "button" at bounding box center [606, 350] width 14 height 17
click at [599, 354] on button "button" at bounding box center [606, 350] width 14 height 17
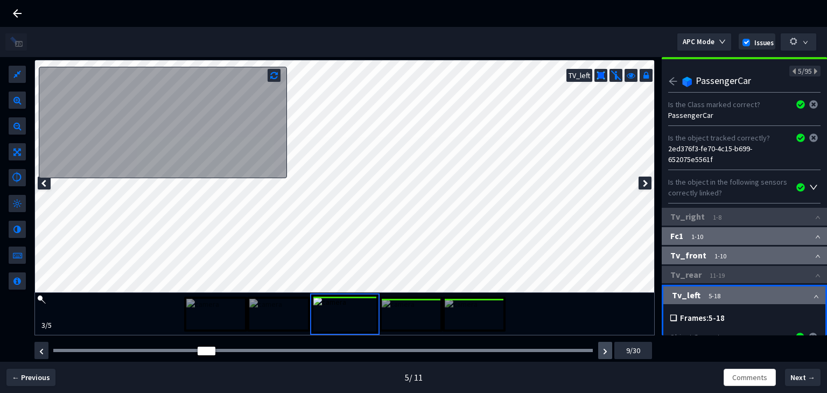
click at [599, 354] on button "button" at bounding box center [606, 350] width 14 height 17
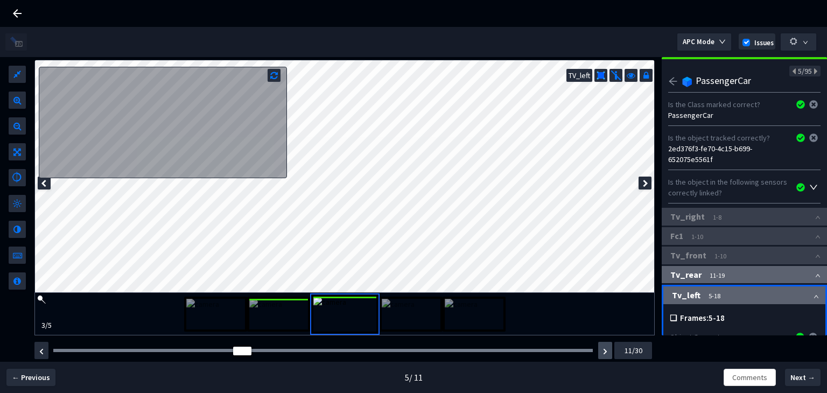
click at [599, 354] on button "button" at bounding box center [606, 350] width 14 height 17
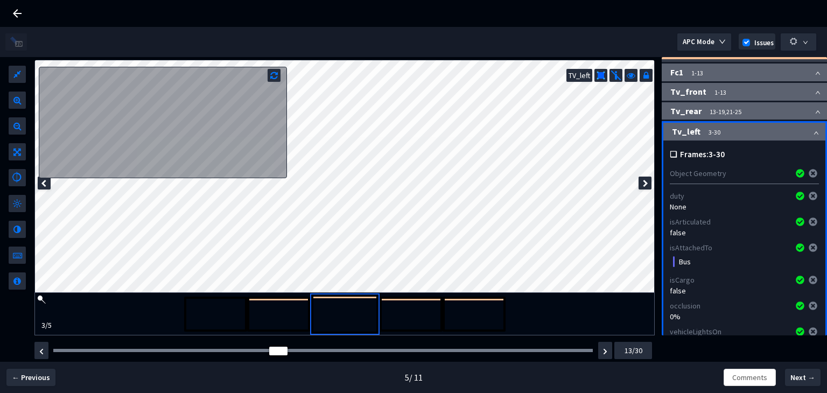
scroll to position [162, 0]
